Goal: Task Accomplishment & Management: Manage account settings

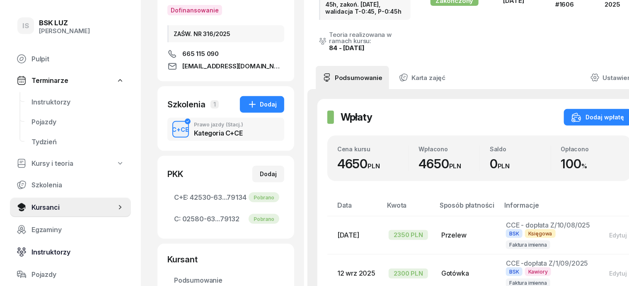
scroll to position [51, 0]
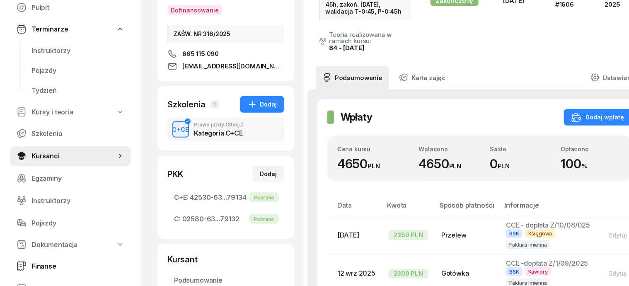
click at [50, 267] on span "Finanse" at bounding box center [77, 266] width 93 height 8
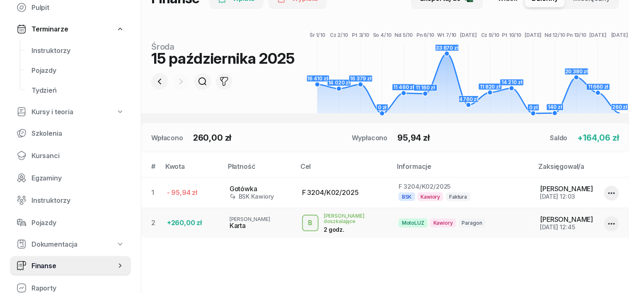
scroll to position [104, 0]
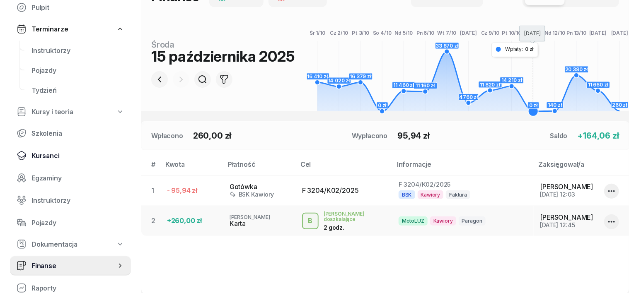
click at [50, 156] on span "Kursanci" at bounding box center [77, 156] width 93 height 8
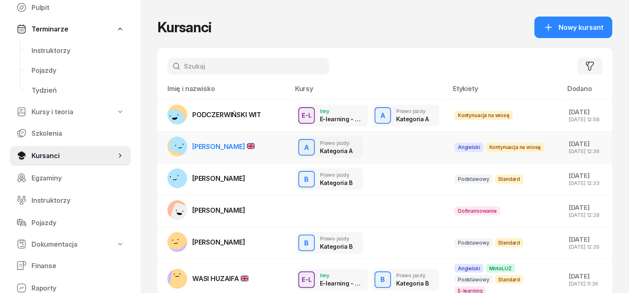
click at [168, 147] on rect at bounding box center [182, 143] width 28 height 28
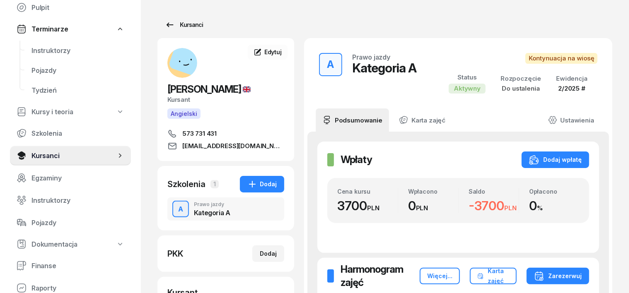
click at [168, 24] on div "Kursanci" at bounding box center [184, 25] width 38 height 10
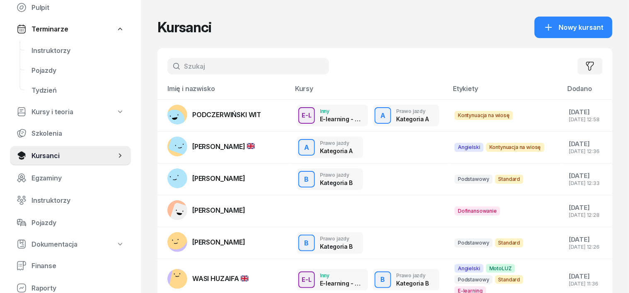
click at [169, 70] on input "text" at bounding box center [248, 66] width 162 height 17
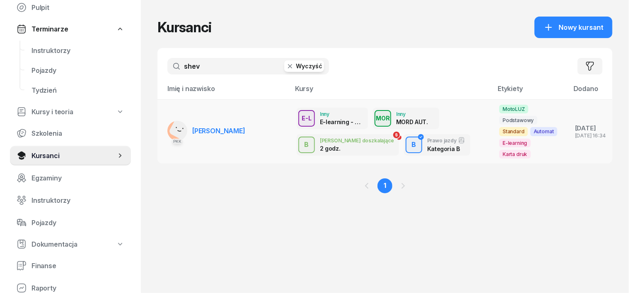
type input "shev"
click at [168, 121] on rect at bounding box center [182, 128] width 29 height 29
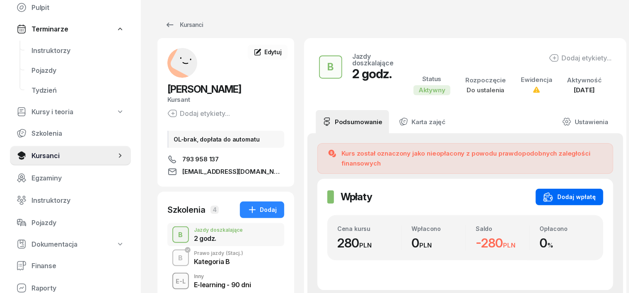
click at [576, 192] on div "Dodaj wpłatę" at bounding box center [569, 197] width 53 height 10
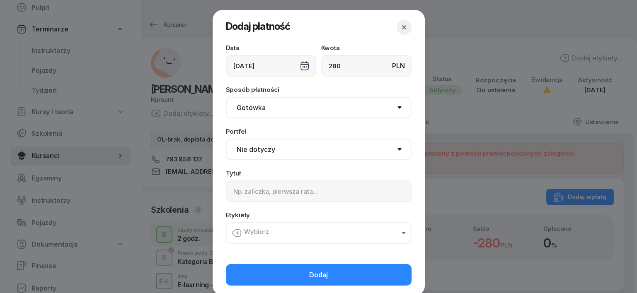
type input "280"
click at [250, 111] on select "Gotówka Karta Przelew Płatności online BLIK" at bounding box center [319, 108] width 186 height 22
select select "transfer"
click at [226, 97] on select "Gotówka Karta Przelew Płatności online BLIK" at bounding box center [319, 108] width 186 height 22
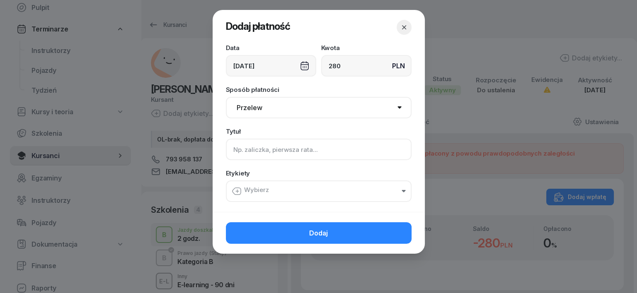
click at [231, 150] on input at bounding box center [319, 150] width 186 height 22
type input "B uzup."
click at [239, 189] on icon "button" at bounding box center [237, 191] width 10 height 10
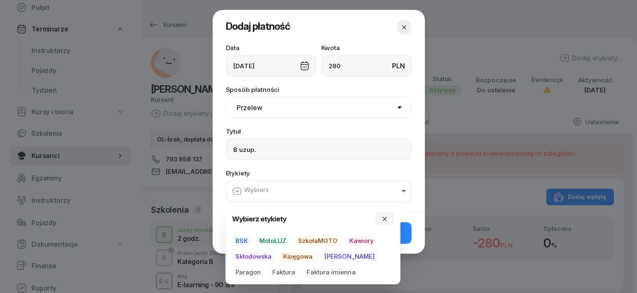
drag, startPoint x: 268, startPoint y: 240, endPoint x: 266, endPoint y: 246, distance: 6.4
click at [267, 244] on span "MotoLUZ" at bounding box center [273, 241] width 34 height 11
drag, startPoint x: 295, startPoint y: 255, endPoint x: 322, endPoint y: 261, distance: 27.6
click at [295, 257] on span "Księgowa" at bounding box center [298, 257] width 36 height 11
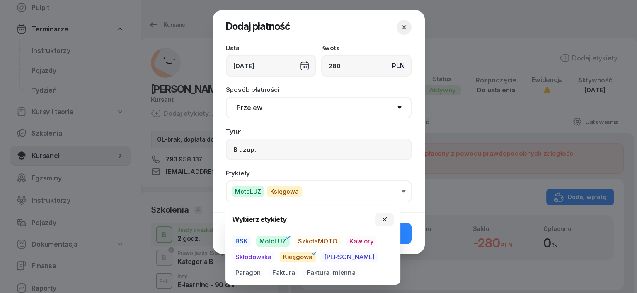
click at [264, 268] on span "Paragon" at bounding box center [248, 273] width 32 height 11
click at [385, 219] on icon "button" at bounding box center [384, 219] width 7 height 7
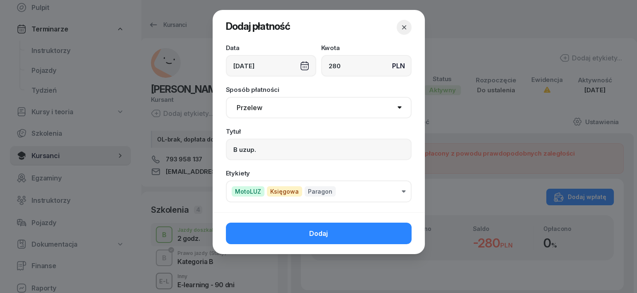
click at [395, 234] on button "Dodaj" at bounding box center [319, 234] width 186 height 22
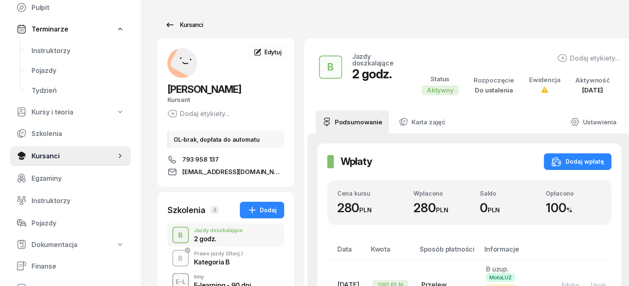
click at [170, 22] on div "Kursanci" at bounding box center [184, 25] width 38 height 10
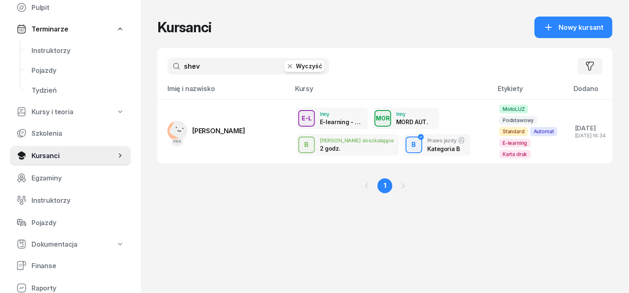
click at [286, 70] on icon "button" at bounding box center [290, 66] width 8 height 8
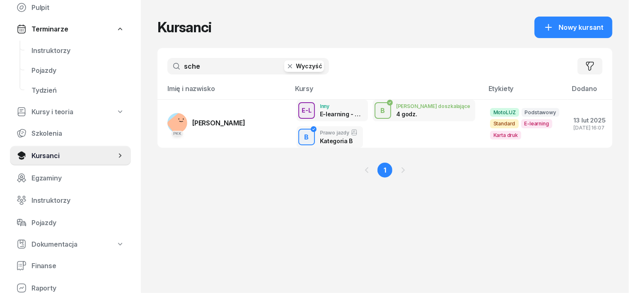
click at [175, 65] on input "sche" at bounding box center [248, 66] width 162 height 17
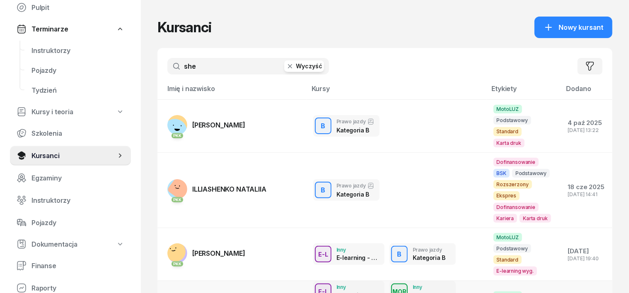
type input "she"
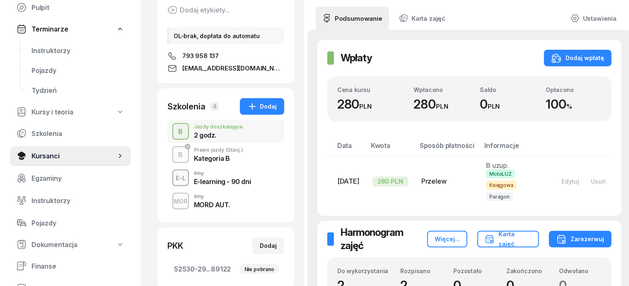
scroll to position [207, 0]
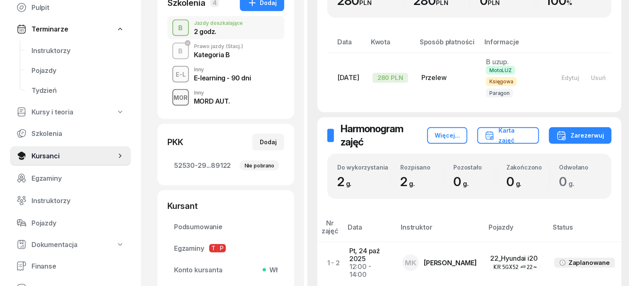
click at [170, 95] on div "MOR" at bounding box center [180, 97] width 21 height 10
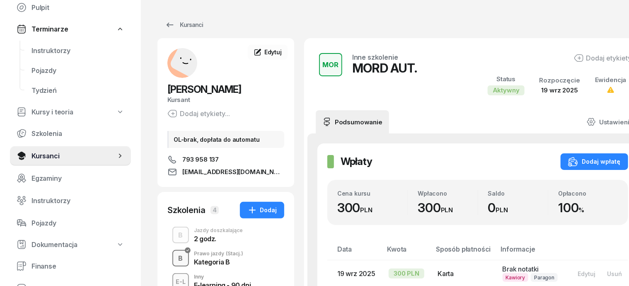
click at [175, 260] on div "B" at bounding box center [180, 258] width 11 height 11
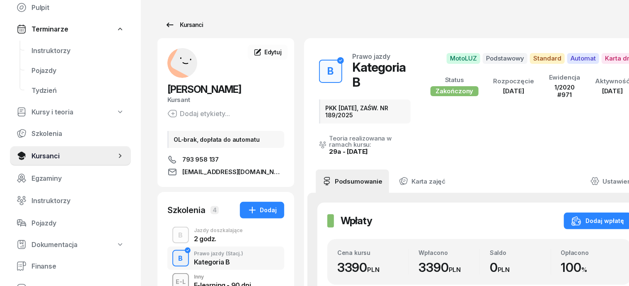
click at [175, 26] on div "Kursanci" at bounding box center [184, 25] width 38 height 10
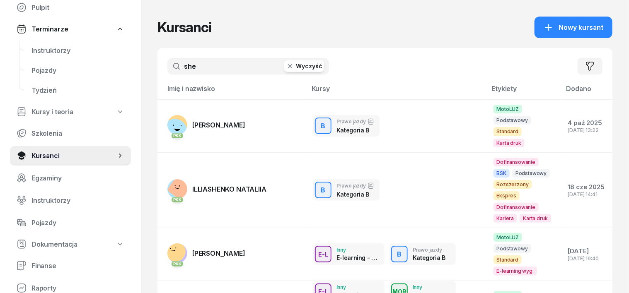
click at [286, 66] on icon "button" at bounding box center [290, 66] width 8 height 8
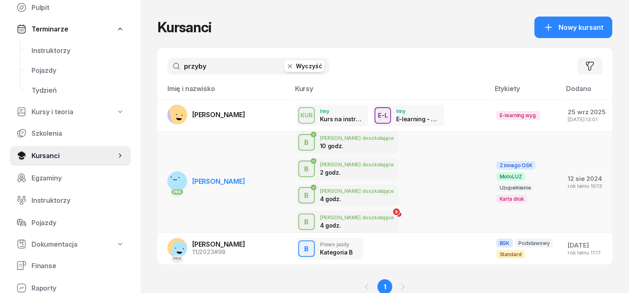
type input "przyby"
click at [164, 168] on rect at bounding box center [177, 181] width 26 height 26
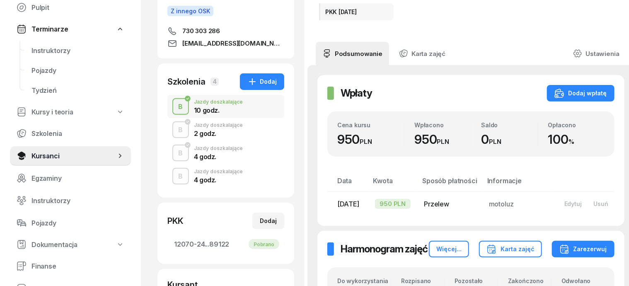
scroll to position [104, 0]
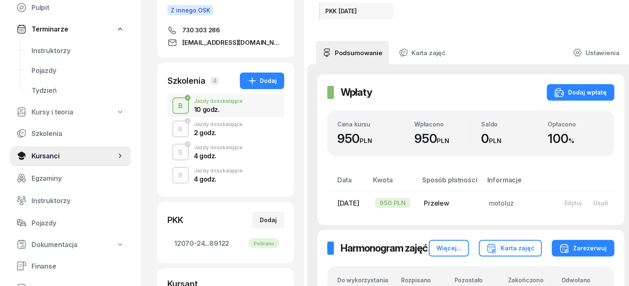
click at [175, 181] on div "B" at bounding box center [180, 175] width 11 height 11
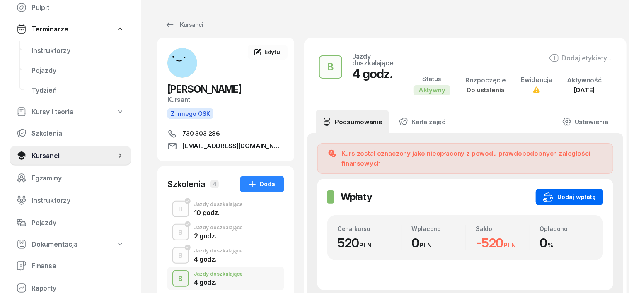
click at [594, 192] on div "Dodaj wpłatę" at bounding box center [569, 197] width 53 height 10
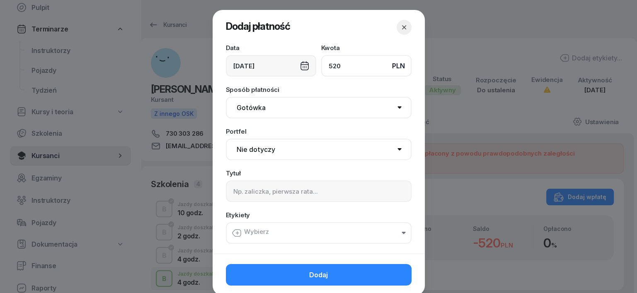
type input "520"
click at [245, 106] on select "Gotówka Karta Przelew Płatności online BLIK" at bounding box center [319, 108] width 186 height 22
select select "transfer"
click at [226, 97] on select "Gotówka Karta Przelew Płatności online BLIK" at bounding box center [319, 108] width 186 height 22
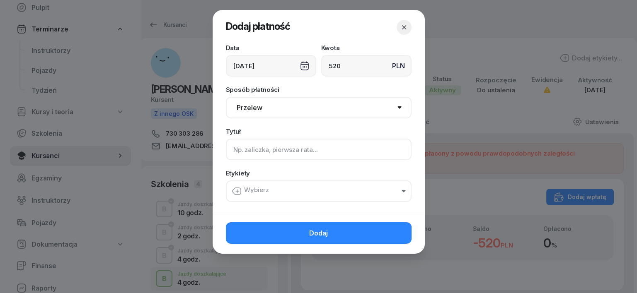
drag, startPoint x: 242, startPoint y: 141, endPoint x: 242, endPoint y: 147, distance: 5.9
click at [242, 146] on input at bounding box center [319, 150] width 186 height 22
type input "B uzup."
click at [238, 190] on icon "button" at bounding box center [237, 191] width 10 height 10
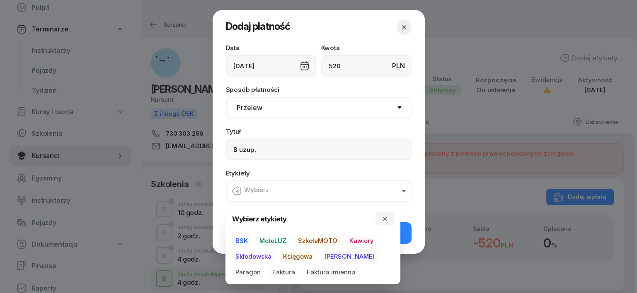
drag, startPoint x: 274, startPoint y: 239, endPoint x: 291, endPoint y: 261, distance: 28.4
click at [281, 253] on div "BSK MotoLUZ SzkołaMOTO Kawiory Skłodowska Księgowa [PERSON_NAME] Faktura Faktur…" at bounding box center [313, 257] width 162 height 42
click at [278, 241] on span "MotoLUZ" at bounding box center [273, 241] width 34 height 11
click at [302, 259] on span "Księgowa" at bounding box center [298, 257] width 36 height 11
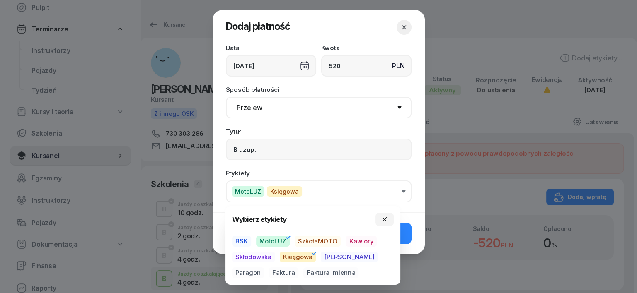
drag, startPoint x: 358, startPoint y: 261, endPoint x: 368, endPoint y: 257, distance: 10.8
click at [264, 268] on span "Paragon" at bounding box center [248, 273] width 32 height 11
click at [386, 215] on button "button" at bounding box center [384, 219] width 18 height 13
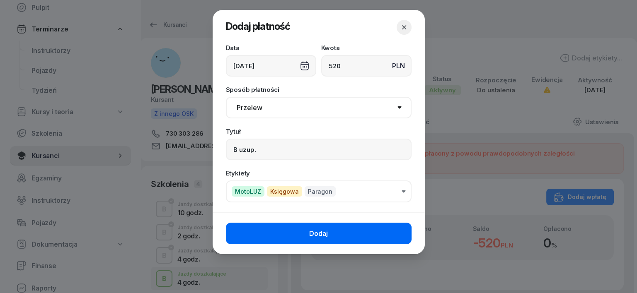
click at [388, 235] on button "Dodaj" at bounding box center [319, 234] width 186 height 22
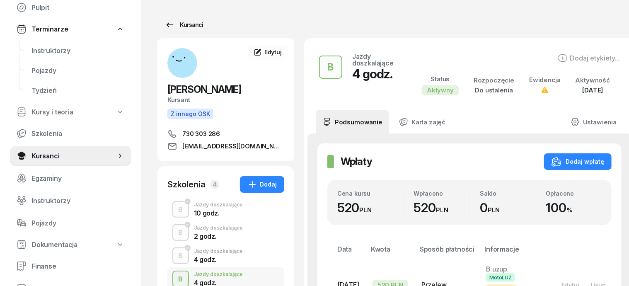
click at [174, 28] on div "Kursanci" at bounding box center [184, 25] width 38 height 10
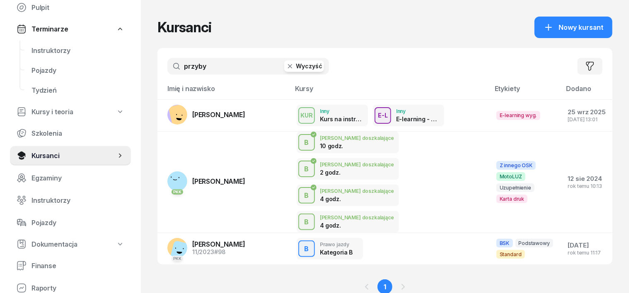
click at [286, 63] on icon "button" at bounding box center [290, 66] width 8 height 8
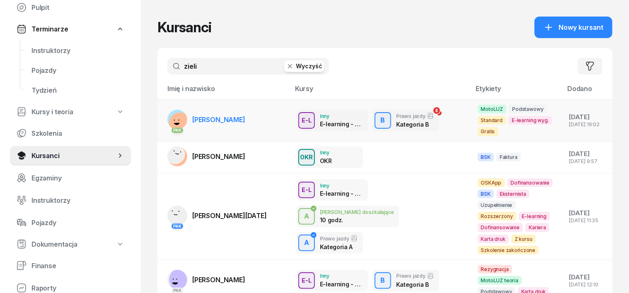
type input "zieli"
click at [169, 117] on rect at bounding box center [180, 123] width 22 height 22
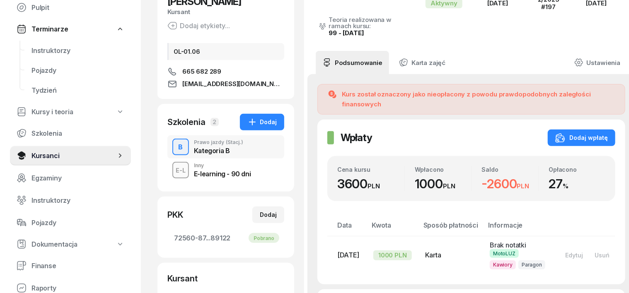
scroll to position [104, 0]
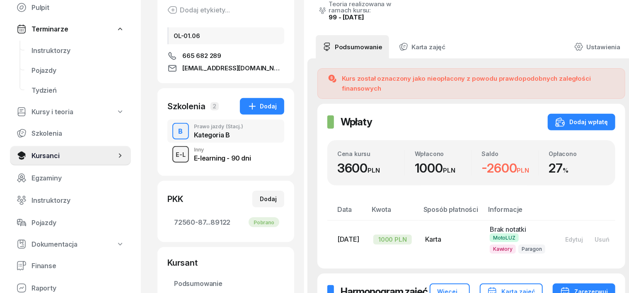
click at [172, 156] on div "E-L" at bounding box center [180, 155] width 17 height 10
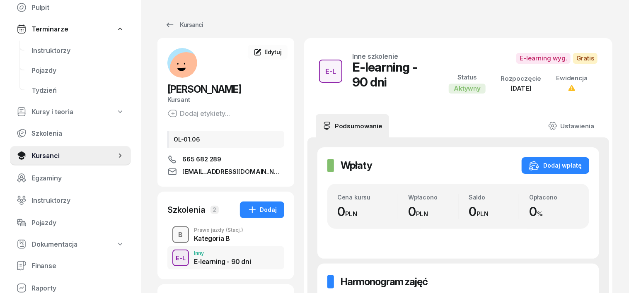
click at [175, 232] on div "B" at bounding box center [180, 235] width 11 height 11
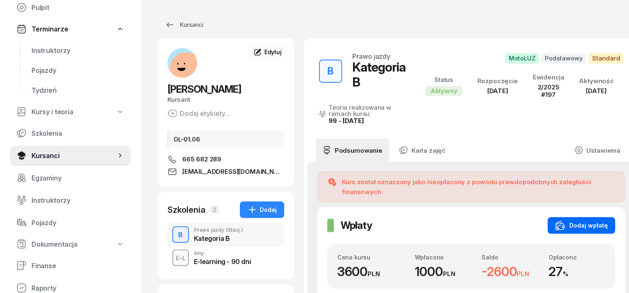
click at [583, 221] on div "Dodaj wpłatę" at bounding box center [581, 226] width 53 height 10
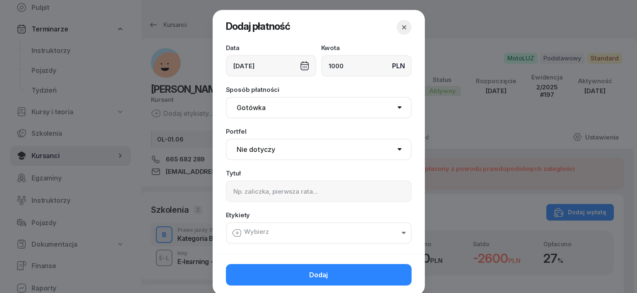
type input "1000"
click at [255, 107] on select "Gotówka Karta Przelew Płatności online BLIK" at bounding box center [319, 108] width 186 height 22
select select "transfer"
click at [226, 97] on select "Gotówka Karta Przelew Płatności online BLIK" at bounding box center [319, 108] width 186 height 22
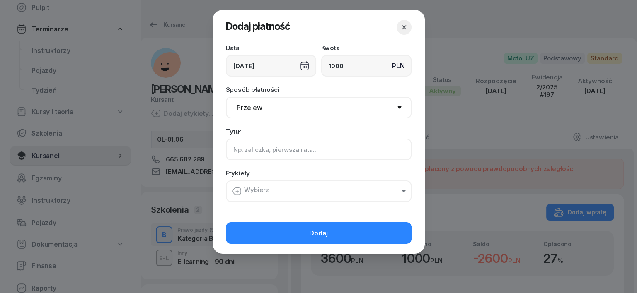
click at [245, 146] on input at bounding box center [319, 150] width 186 height 22
type input "B"
click at [228, 199] on button "Wybierz" at bounding box center [319, 192] width 186 height 22
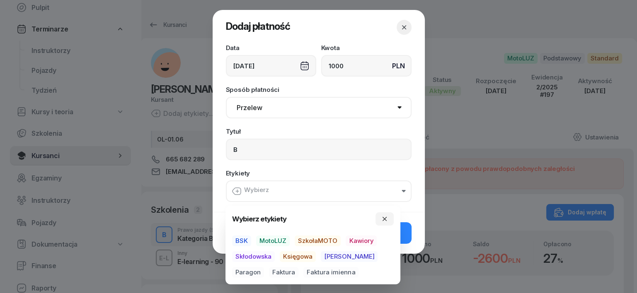
drag, startPoint x: 272, startPoint y: 238, endPoint x: 280, endPoint y: 250, distance: 14.3
click at [272, 240] on span "MotoLUZ" at bounding box center [273, 241] width 34 height 11
click at [305, 259] on span "Księgowa" at bounding box center [298, 257] width 36 height 11
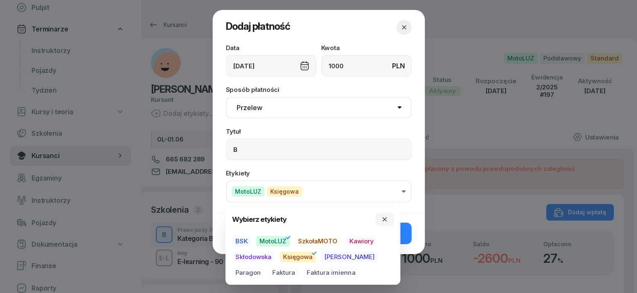
click at [264, 268] on span "Paragon" at bounding box center [248, 273] width 32 height 11
click at [388, 219] on button "button" at bounding box center [384, 219] width 18 height 13
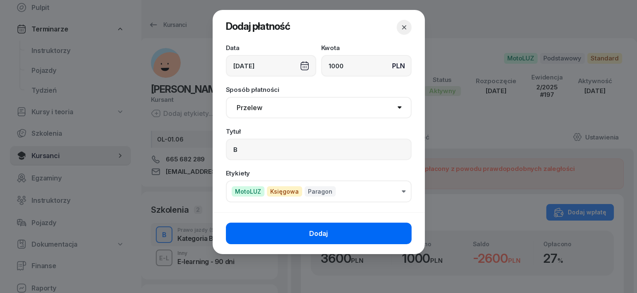
click at [399, 232] on button "Dodaj" at bounding box center [319, 234] width 186 height 22
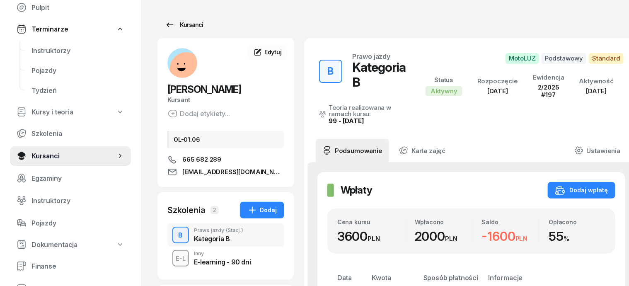
click at [168, 24] on div "Kursanci" at bounding box center [184, 25] width 38 height 10
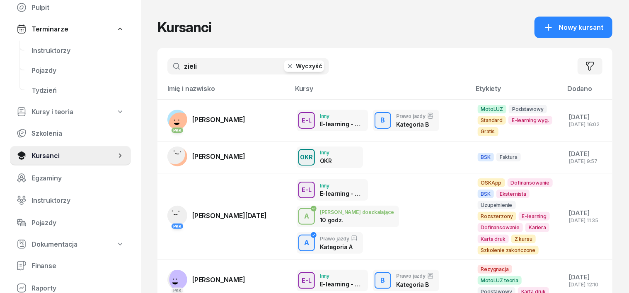
click at [286, 66] on icon "button" at bounding box center [290, 66] width 8 height 8
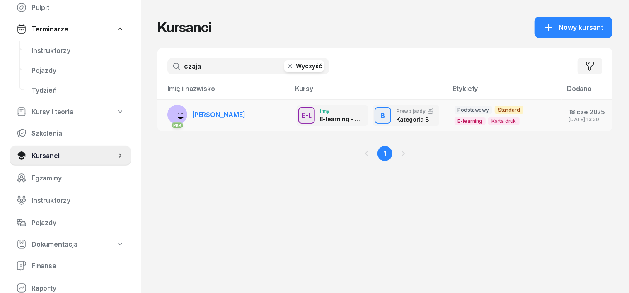
type input "czaja"
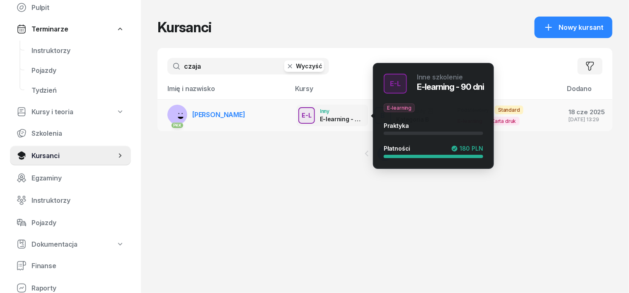
click at [298, 115] on div "E-L" at bounding box center [306, 115] width 17 height 10
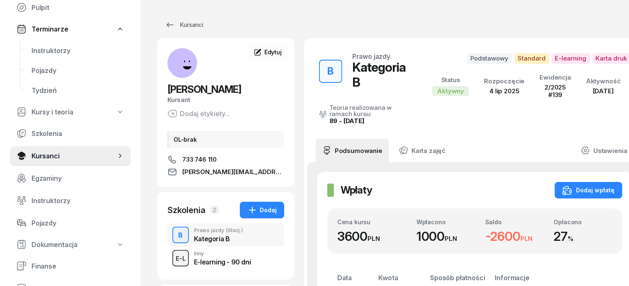
click at [172, 257] on div "E-L" at bounding box center [180, 258] width 17 height 10
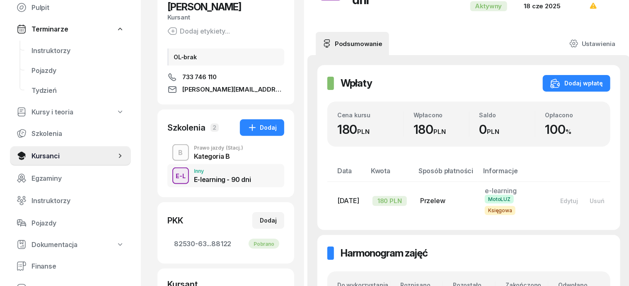
scroll to position [104, 0]
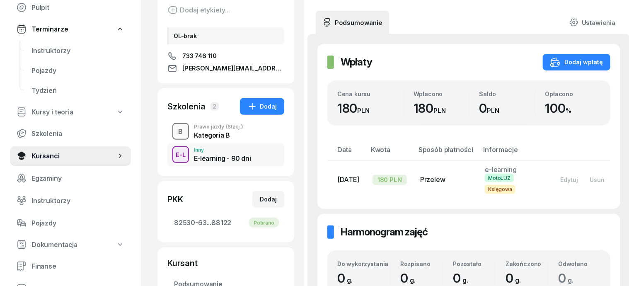
click at [175, 130] on div "B" at bounding box center [180, 131] width 11 height 11
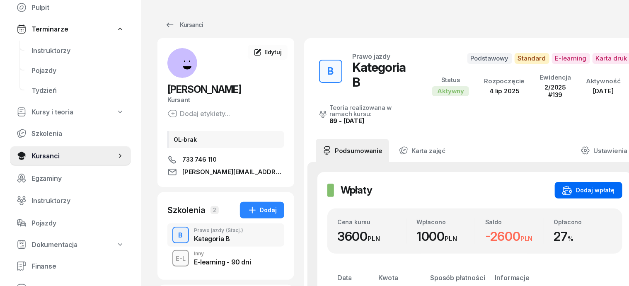
click at [602, 182] on button "Dodaj wpłatę" at bounding box center [589, 190] width 68 height 17
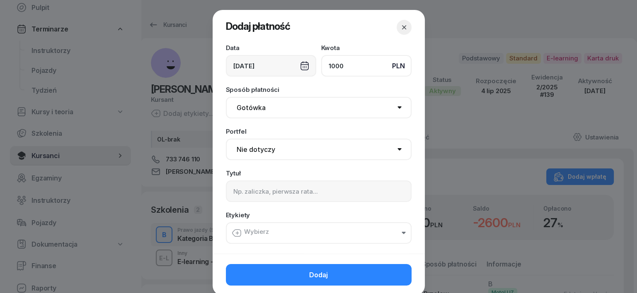
type input "1000"
drag, startPoint x: 244, startPoint y: 106, endPoint x: 235, endPoint y: 117, distance: 13.9
click at [241, 109] on select "Gotówka Karta Przelew Płatności online BLIK" at bounding box center [319, 108] width 186 height 22
select select "transfer"
click at [226, 97] on select "Gotówka Karta Przelew Płatności online BLIK" at bounding box center [319, 108] width 186 height 22
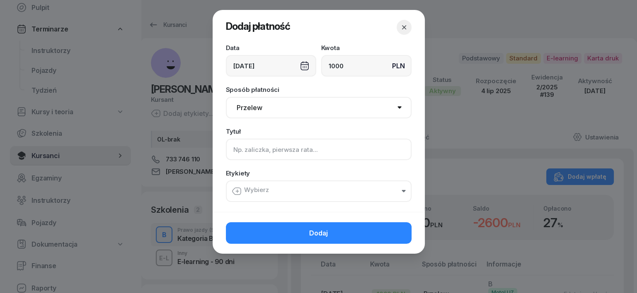
click at [240, 154] on input at bounding box center [319, 150] width 186 height 22
type input "B"
click at [235, 194] on icon "button" at bounding box center [237, 191] width 10 height 10
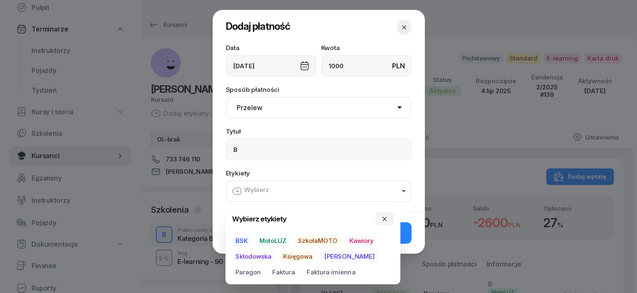
click at [287, 239] on span "MotoLUZ" at bounding box center [273, 241] width 34 height 11
drag, startPoint x: 302, startPoint y: 254, endPoint x: 339, endPoint y: 261, distance: 37.2
click at [309, 255] on span "Księgowa" at bounding box center [298, 257] width 36 height 11
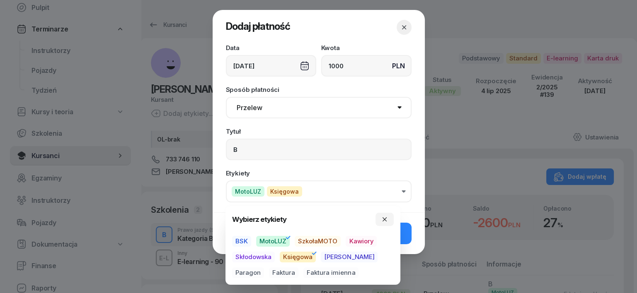
click at [264, 268] on span "Paragon" at bounding box center [248, 273] width 32 height 11
drag, startPoint x: 384, startPoint y: 221, endPoint x: 382, endPoint y: 226, distance: 5.9
click at [384, 221] on icon "button" at bounding box center [384, 219] width 7 height 7
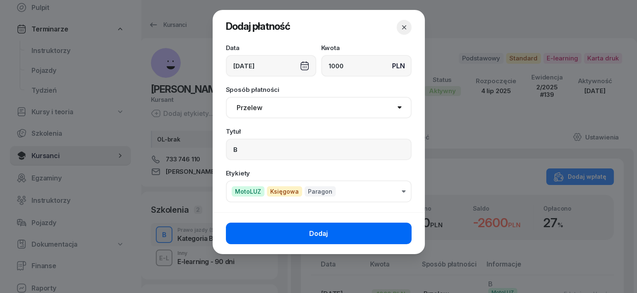
click at [401, 235] on button "Dodaj" at bounding box center [319, 234] width 186 height 22
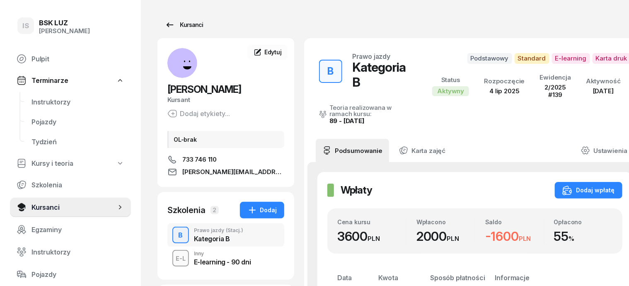
click at [179, 25] on div "Kursanci" at bounding box center [184, 25] width 38 height 10
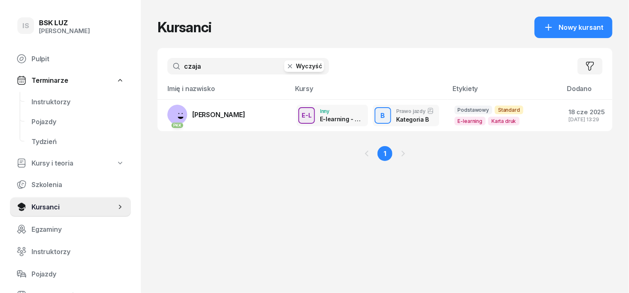
click at [189, 68] on input "czaja" at bounding box center [248, 66] width 162 height 17
type input "c"
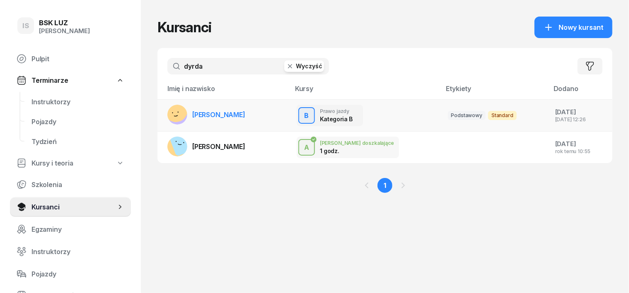
type input "dyrda"
click at [160, 113] on rect at bounding box center [176, 111] width 34 height 34
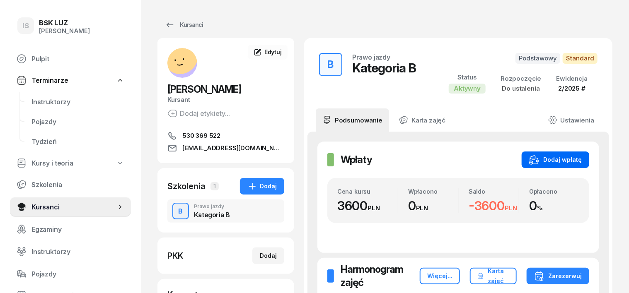
click at [582, 161] on div "Dodaj wpłatę" at bounding box center [555, 160] width 53 height 10
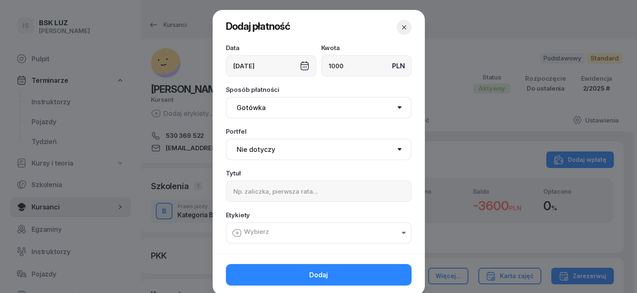
type input "1000"
click at [250, 104] on select "Gotówka Karta Przelew Płatności online BLIK" at bounding box center [319, 108] width 186 height 22
select select "transfer"
click at [226, 97] on select "Gotówka Karta Przelew Płatności online BLIK" at bounding box center [319, 108] width 186 height 22
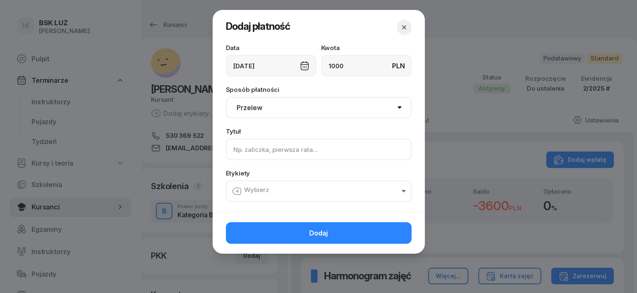
click at [240, 157] on input at bounding box center [319, 150] width 186 height 22
type input "B"
click at [235, 187] on icon "button" at bounding box center [237, 191] width 10 height 10
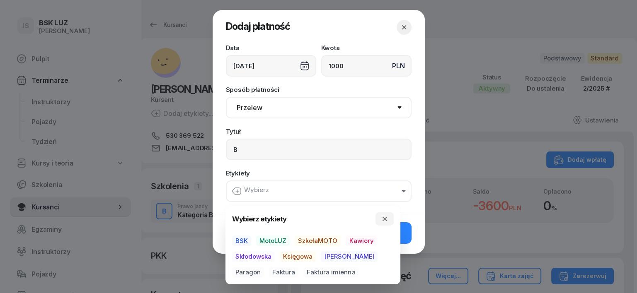
click at [275, 240] on span "MotoLUZ" at bounding box center [273, 241] width 34 height 11
drag, startPoint x: 294, startPoint y: 254, endPoint x: 300, endPoint y: 262, distance: 10.5
click at [300, 262] on div "BSK MotoLUZ SzkołaMOTO Kawiory Skłodowska Księgowa [PERSON_NAME] Faktura Faktur…" at bounding box center [313, 257] width 162 height 42
drag, startPoint x: 303, startPoint y: 259, endPoint x: 324, endPoint y: 255, distance: 21.1
click at [314, 257] on span "Księgowa" at bounding box center [298, 257] width 36 height 11
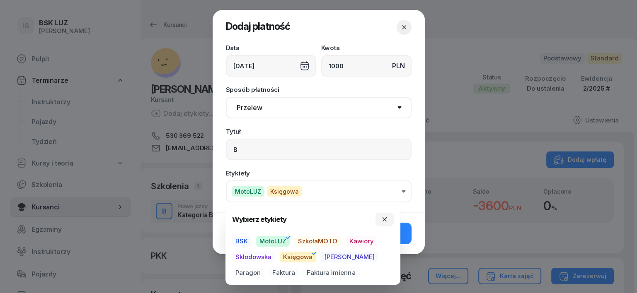
drag, startPoint x: 365, startPoint y: 264, endPoint x: 375, endPoint y: 255, distance: 13.2
click at [375, 255] on div "BSK MotoLUZ SzkołaMOTO Kawiory Skłodowska Księgowa [PERSON_NAME] Faktura Faktur…" at bounding box center [313, 257] width 162 height 42
drag, startPoint x: 365, startPoint y: 257, endPoint x: 370, endPoint y: 259, distance: 5.6
click at [264, 268] on span "Paragon" at bounding box center [248, 273] width 32 height 11
click at [382, 223] on button "button" at bounding box center [384, 219] width 18 height 13
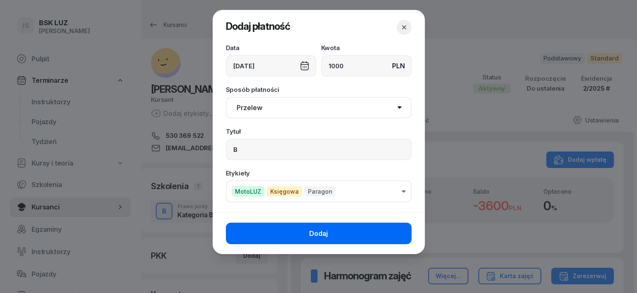
click at [398, 234] on button "Dodaj" at bounding box center [319, 234] width 186 height 22
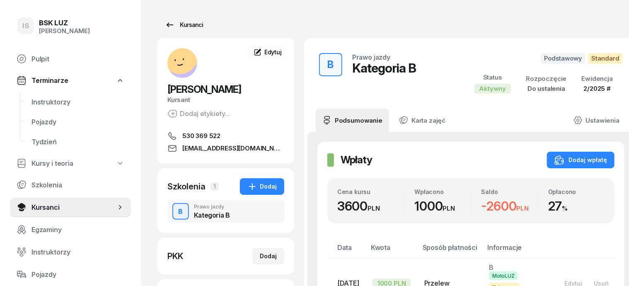
click at [171, 27] on div "Kursanci" at bounding box center [184, 25] width 38 height 10
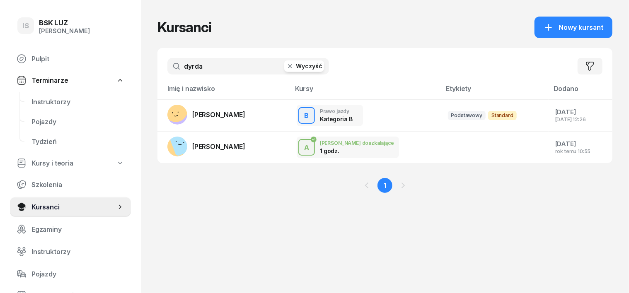
click at [286, 66] on icon "button" at bounding box center [290, 66] width 8 height 8
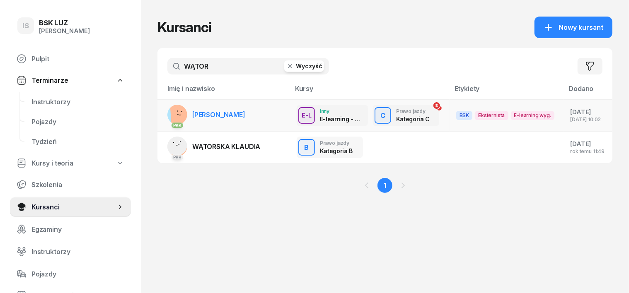
type input "WĄTOR"
click at [170, 112] on rect at bounding box center [182, 115] width 25 height 25
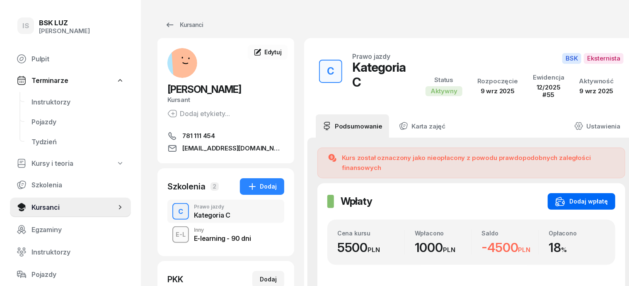
click at [585, 196] on div "Dodaj wpłatę" at bounding box center [581, 201] width 53 height 10
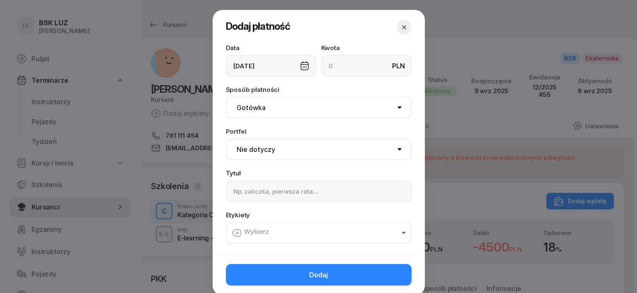
click at [402, 28] on icon "button" at bounding box center [404, 27] width 4 height 4
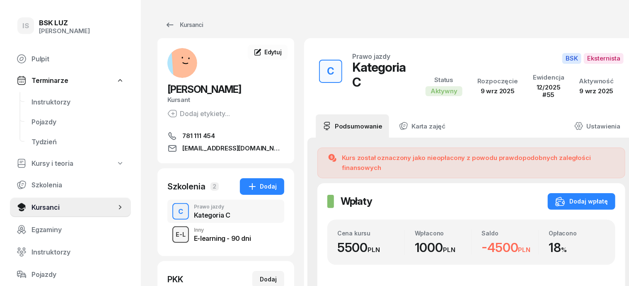
click at [172, 235] on div "E-L" at bounding box center [180, 234] width 17 height 10
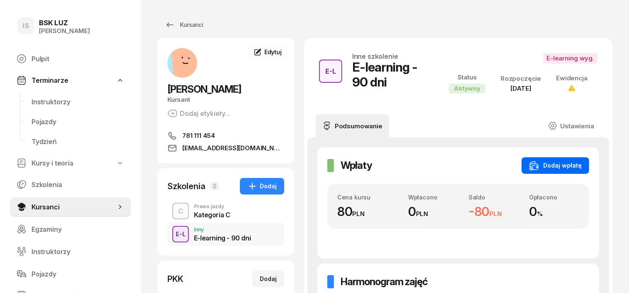
click at [582, 161] on div "Dodaj wpłatę" at bounding box center [555, 166] width 53 height 10
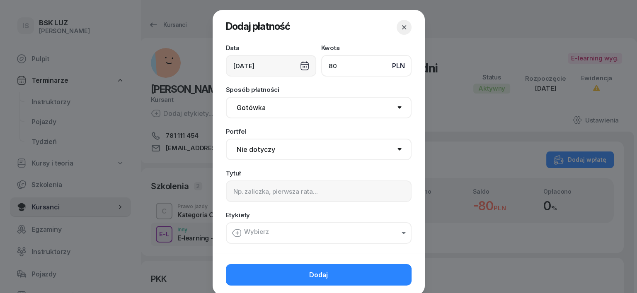
type input "80"
click at [247, 109] on select "Gotówka Karta Przelew Płatności online BLIK" at bounding box center [319, 108] width 186 height 22
select select "transfer"
click at [226, 97] on select "Gotówka Karta Przelew Płatności online BLIK" at bounding box center [319, 108] width 186 height 22
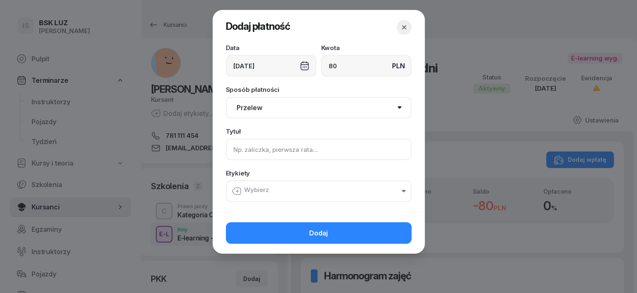
click at [243, 146] on input at bounding box center [319, 150] width 186 height 22
type input "C - E-LEARN"
click at [236, 188] on icon "button" at bounding box center [236, 191] width 8 height 7
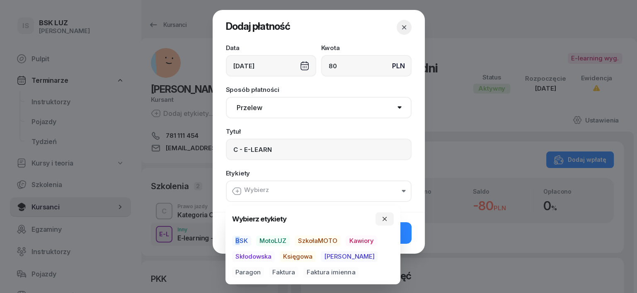
drag, startPoint x: 241, startPoint y: 235, endPoint x: 239, endPoint y: 238, distance: 4.5
click at [240, 237] on div "Wybierz etykiety BSK MotoLUZ SzkołaMOTO Kawiory Skłodowska Księgowa [PERSON_NAM…" at bounding box center [313, 245] width 162 height 65
click at [244, 236] on span "BSK" at bounding box center [241, 241] width 19 height 11
drag, startPoint x: 288, startPoint y: 260, endPoint x: 335, endPoint y: 269, distance: 47.2
click at [296, 264] on div "BSK MotoLUZ SzkołaMOTO Kawiory Skłodowska Księgowa [PERSON_NAME] Faktura Faktur…" at bounding box center [313, 257] width 162 height 42
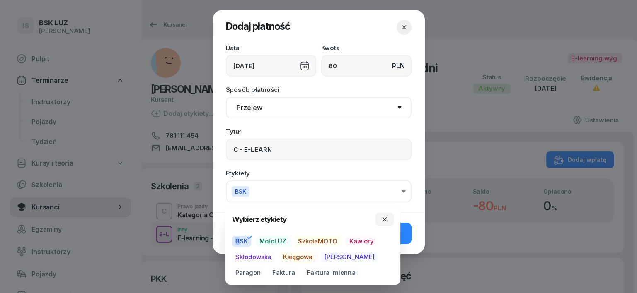
click at [302, 256] on span "Księgowa" at bounding box center [298, 257] width 36 height 11
click at [264, 268] on span "Paragon" at bounding box center [248, 273] width 32 height 11
drag, startPoint x: 387, startPoint y: 222, endPoint x: 384, endPoint y: 227, distance: 5.6
click at [386, 224] on button "button" at bounding box center [384, 219] width 18 height 13
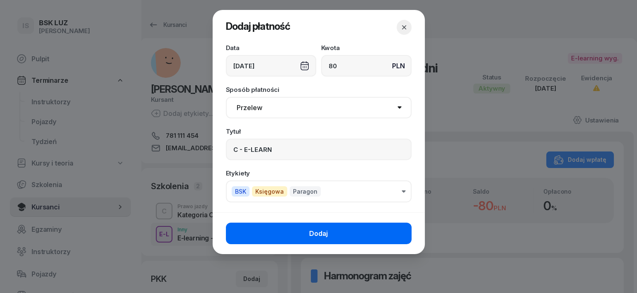
click at [397, 240] on button "Dodaj" at bounding box center [319, 234] width 186 height 22
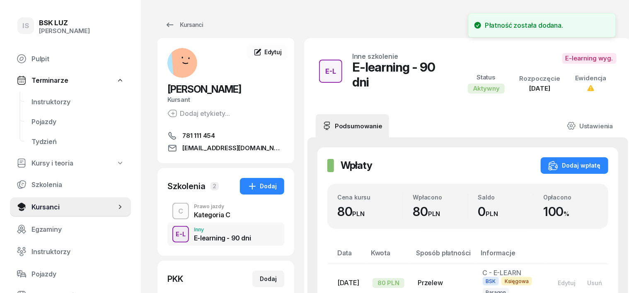
drag, startPoint x: 165, startPoint y: 203, endPoint x: 164, endPoint y: 207, distance: 4.3
click at [172, 203] on button "C" at bounding box center [180, 211] width 17 height 17
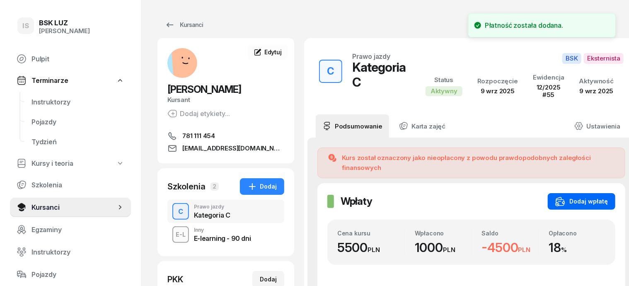
click at [585, 196] on div "Dodaj wpłatę" at bounding box center [581, 201] width 53 height 10
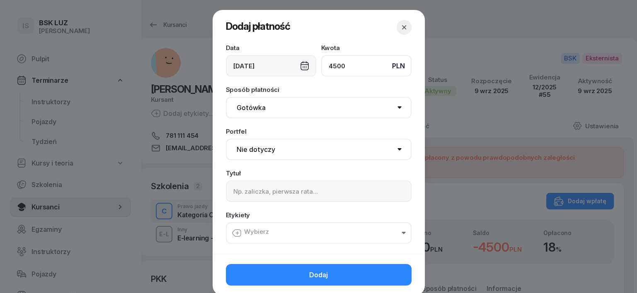
type input "4500"
click at [255, 106] on select "Gotówka Karta Przelew Płatności online BLIK" at bounding box center [319, 108] width 186 height 22
select select "transfer"
click at [226, 97] on select "Gotówka Karta Przelew Płatności online BLIK" at bounding box center [319, 108] width 186 height 22
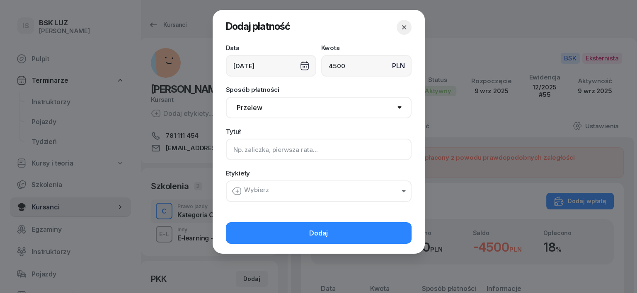
click at [239, 153] on input at bounding box center [319, 150] width 186 height 22
type input "C"
click at [237, 190] on icon "button" at bounding box center [237, 191] width 0 height 3
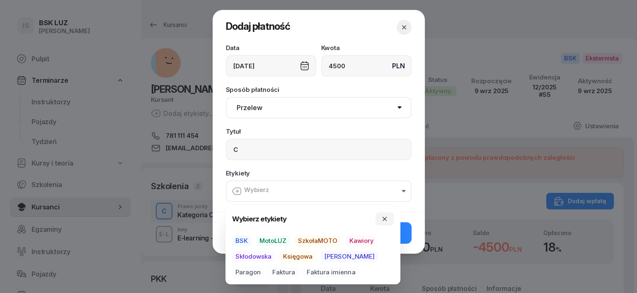
click at [236, 239] on span "BSK" at bounding box center [241, 241] width 19 height 11
drag, startPoint x: 298, startPoint y: 257, endPoint x: 320, endPoint y: 263, distance: 22.8
click at [298, 257] on span "Księgowa" at bounding box center [298, 257] width 36 height 11
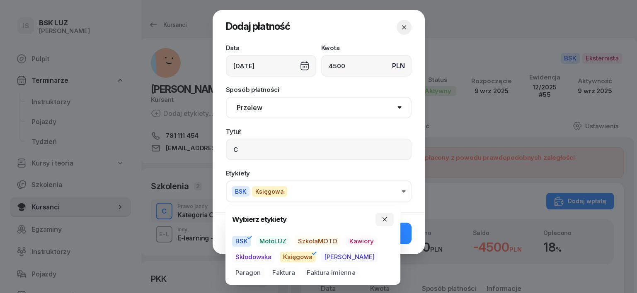
click at [264, 268] on span "Paragon" at bounding box center [248, 273] width 32 height 11
click at [382, 220] on icon "button" at bounding box center [384, 219] width 7 height 7
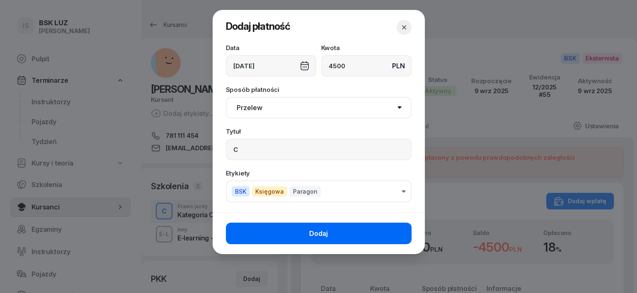
click at [392, 230] on button "Dodaj" at bounding box center [319, 234] width 186 height 22
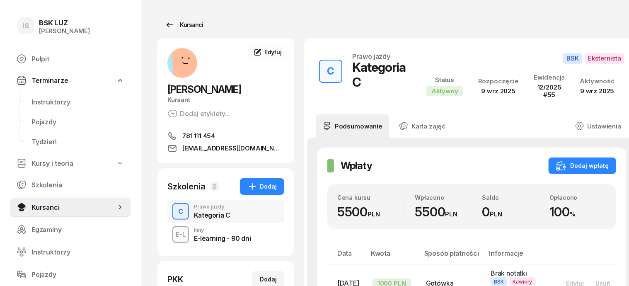
click at [169, 22] on div "Kursanci" at bounding box center [184, 25] width 38 height 10
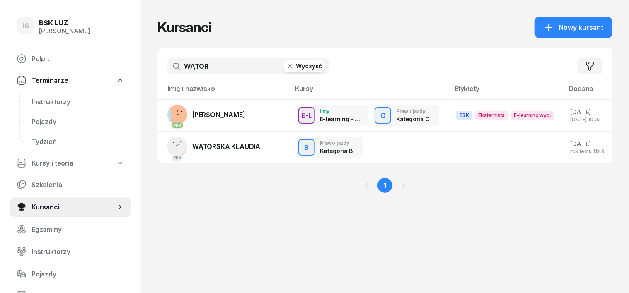
click at [286, 69] on icon "button" at bounding box center [290, 66] width 8 height 8
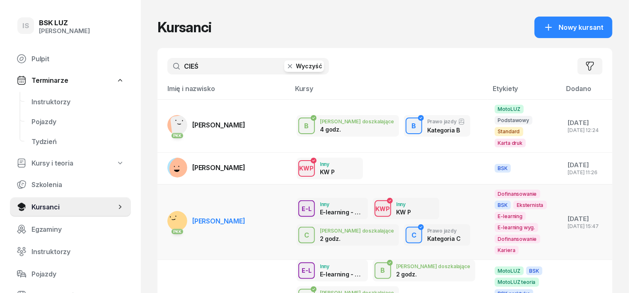
type input "CIEŚ"
click at [165, 209] on rect at bounding box center [177, 221] width 24 height 24
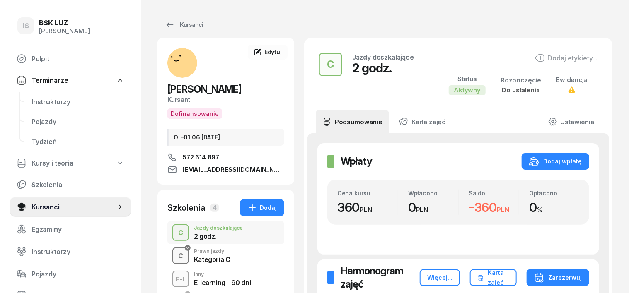
click at [175, 259] on div "C" at bounding box center [181, 256] width 12 height 11
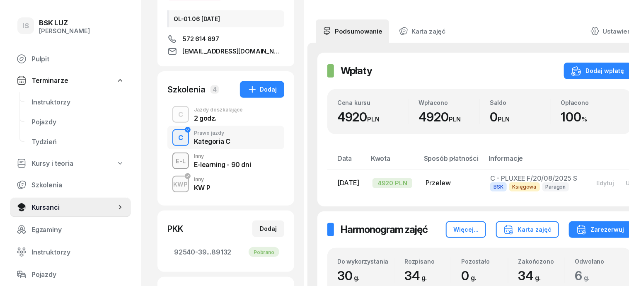
scroll to position [104, 0]
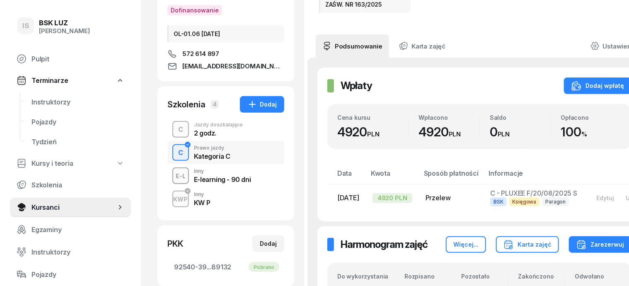
click at [175, 130] on div "C" at bounding box center [181, 129] width 12 height 11
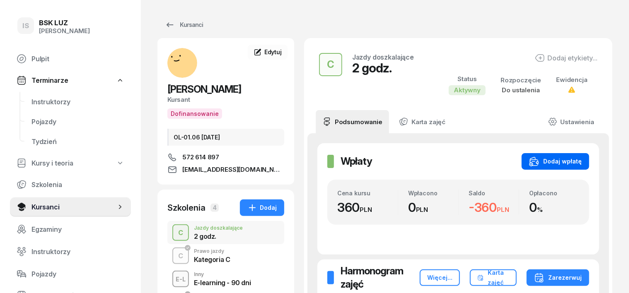
click at [566, 157] on div "Dodaj wpłatę" at bounding box center [555, 162] width 53 height 10
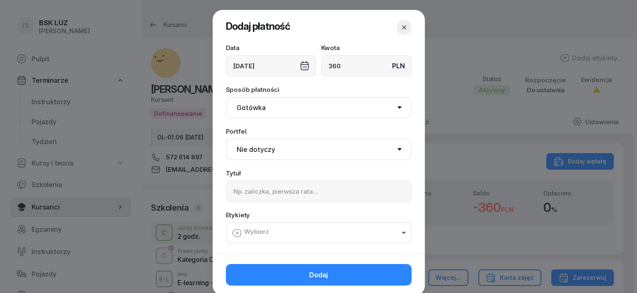
type input "360"
click at [240, 104] on select "Gotówka Karta Przelew Płatności online BLIK" at bounding box center [319, 108] width 186 height 22
select select "transfer"
click at [226, 97] on select "Gotówka Karta Przelew Płatności online BLIK" at bounding box center [319, 108] width 186 height 22
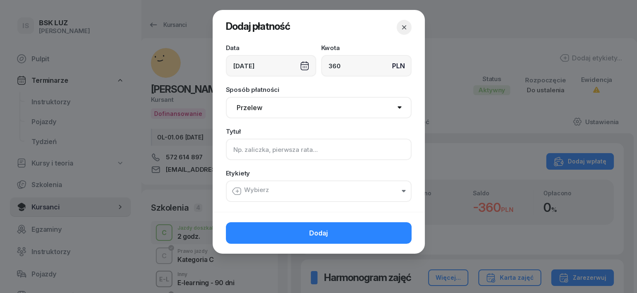
click at [230, 150] on input at bounding box center [319, 150] width 186 height 22
type input "C uzup."
click at [237, 191] on icon "button" at bounding box center [237, 191] width 3 height 0
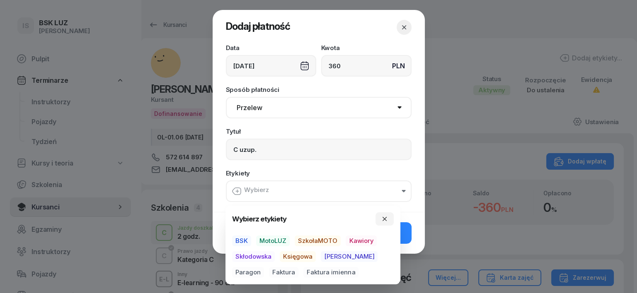
click at [237, 237] on span "BSK" at bounding box center [241, 241] width 19 height 11
drag, startPoint x: 288, startPoint y: 259, endPoint x: 303, endPoint y: 264, distance: 15.3
click at [289, 260] on span "Księgowa" at bounding box center [298, 257] width 36 height 11
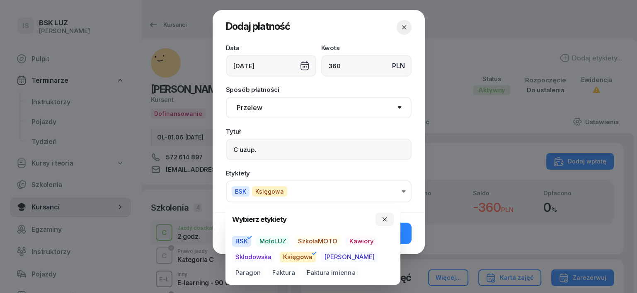
click at [264, 268] on span "Paragon" at bounding box center [248, 273] width 32 height 11
click at [384, 218] on icon "button" at bounding box center [384, 219] width 7 height 7
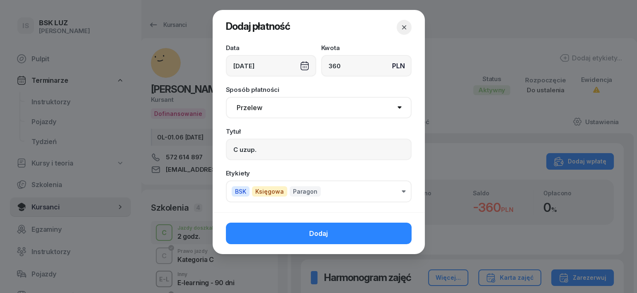
drag, startPoint x: 387, startPoint y: 224, endPoint x: 393, endPoint y: 227, distance: 7.2
click at [389, 224] on button "Dodaj" at bounding box center [319, 234] width 186 height 22
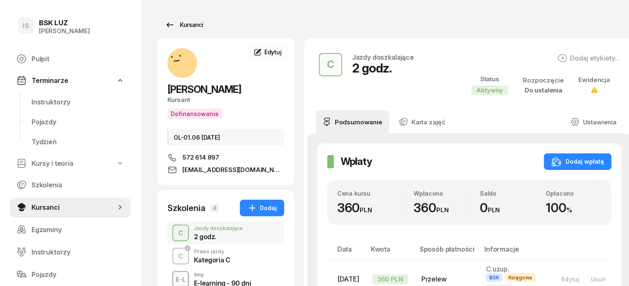
click at [177, 25] on div "Kursanci" at bounding box center [184, 25] width 38 height 10
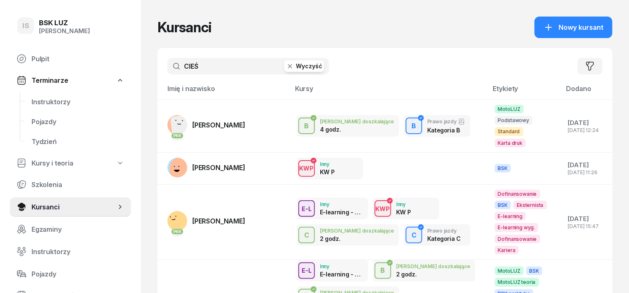
click at [286, 67] on icon "button" at bounding box center [290, 66] width 8 height 8
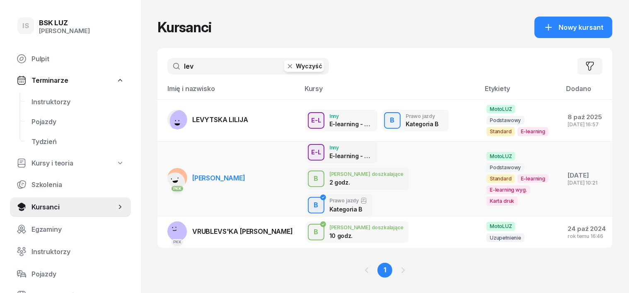
type input "lev"
click at [163, 171] on rect at bounding box center [175, 183] width 24 height 24
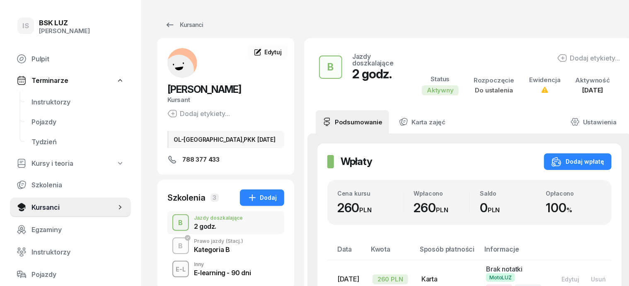
scroll to position [51, 0]
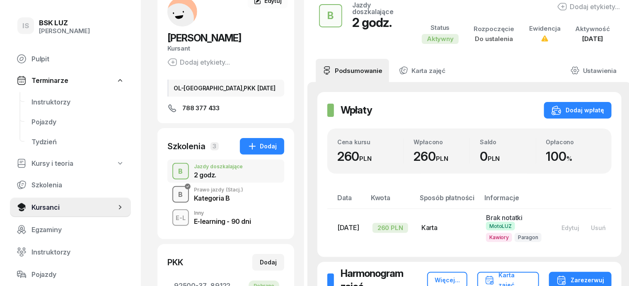
click at [175, 192] on div "B" at bounding box center [180, 194] width 11 height 11
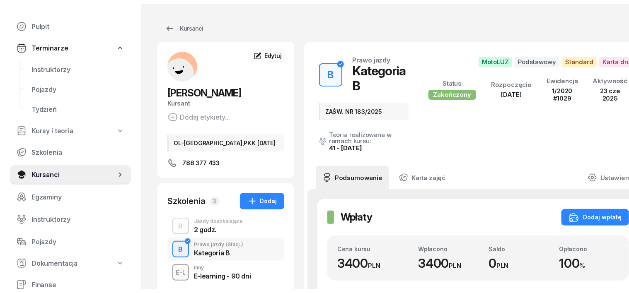
scroll to position [51, 0]
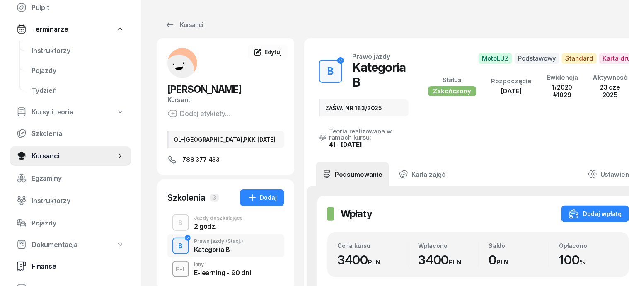
click at [44, 267] on span "Finanse" at bounding box center [77, 266] width 93 height 8
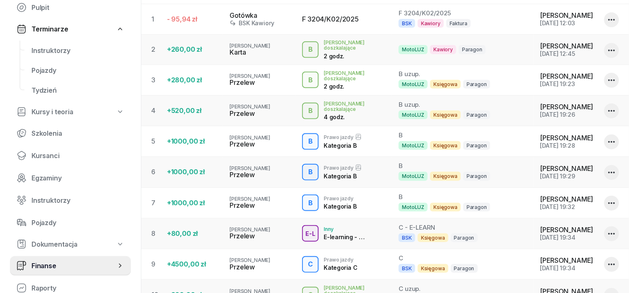
scroll to position [402, 0]
